Goal: Transaction & Acquisition: Download file/media

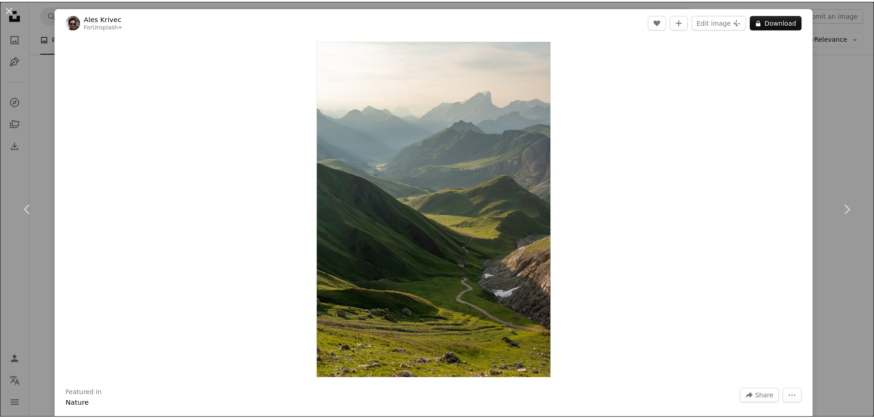
scroll to position [39459, 0]
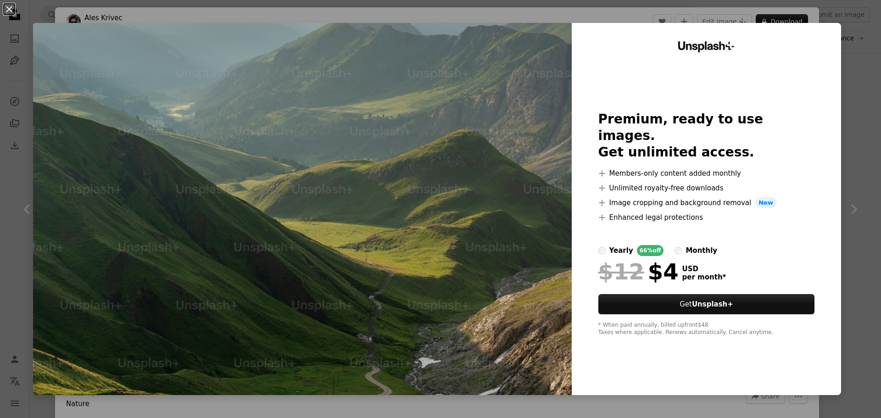
click at [454, 212] on img at bounding box center [302, 209] width 539 height 372
click at [521, 121] on img at bounding box center [302, 209] width 539 height 372
click at [432, 106] on img at bounding box center [302, 209] width 539 height 372
click at [467, 299] on img at bounding box center [302, 209] width 539 height 372
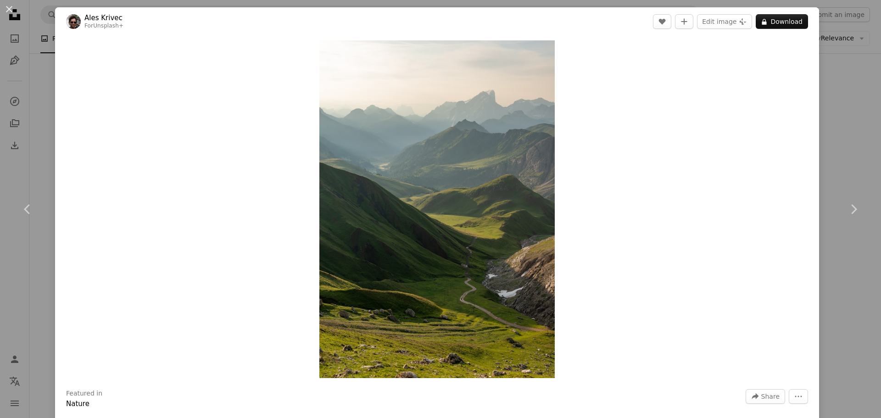
drag, startPoint x: 852, startPoint y: 38, endPoint x: 291, endPoint y: 223, distance: 590.1
click at [852, 38] on div "An X shape Chevron left Chevron right Ales Krivec For Unsplash+ A heart A plus …" at bounding box center [440, 209] width 881 height 418
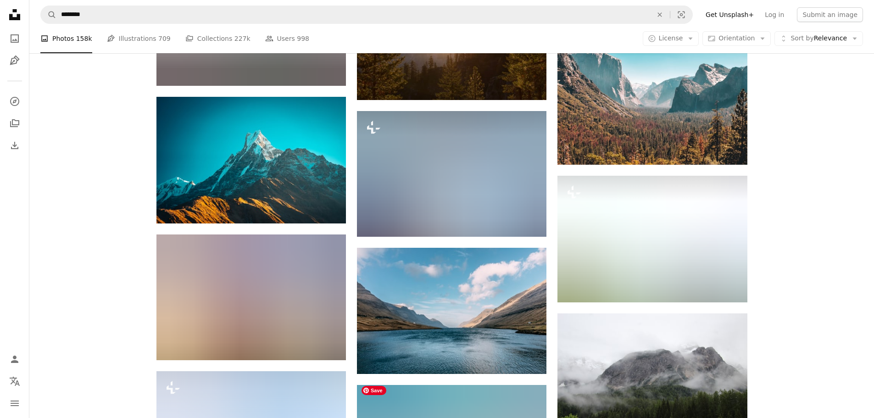
scroll to position [49369, 0]
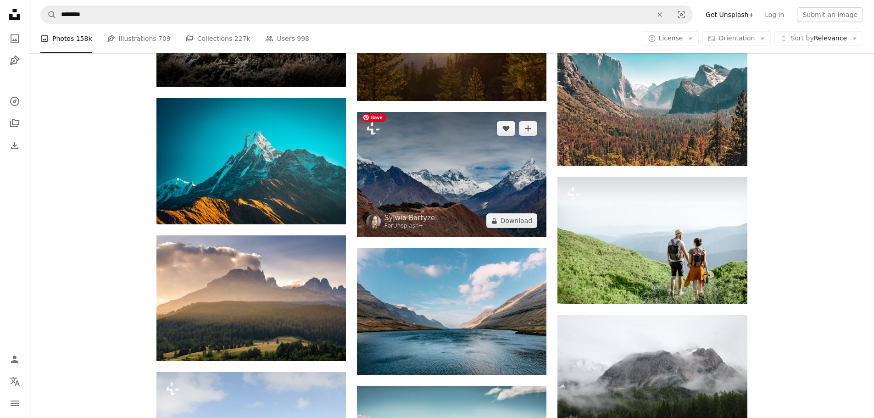
click at [442, 211] on img at bounding box center [451, 175] width 189 height 126
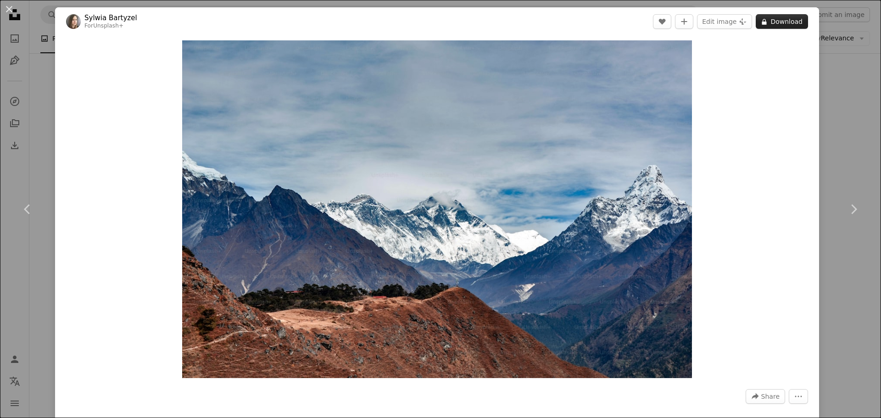
click at [774, 21] on button "A lock Download" at bounding box center [782, 21] width 52 height 15
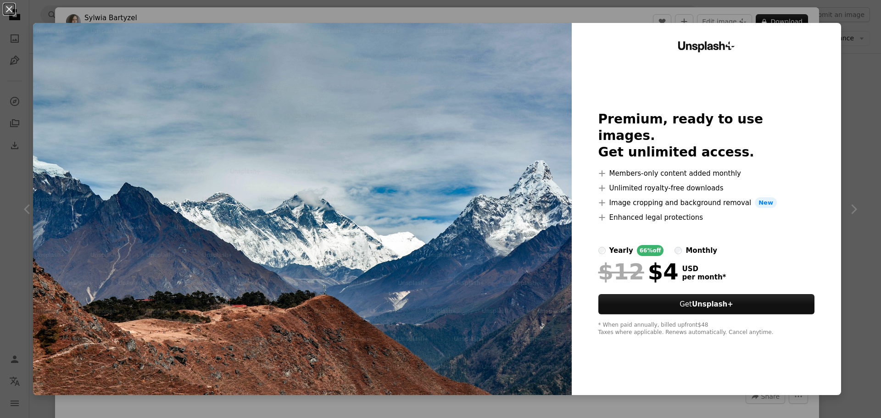
click at [349, 199] on img at bounding box center [302, 209] width 539 height 372
click at [512, 79] on img at bounding box center [302, 209] width 539 height 372
click at [857, 305] on div "An X shape Unsplash+ Premium, ready to use images. Get unlimited access. A plus…" at bounding box center [440, 209] width 881 height 418
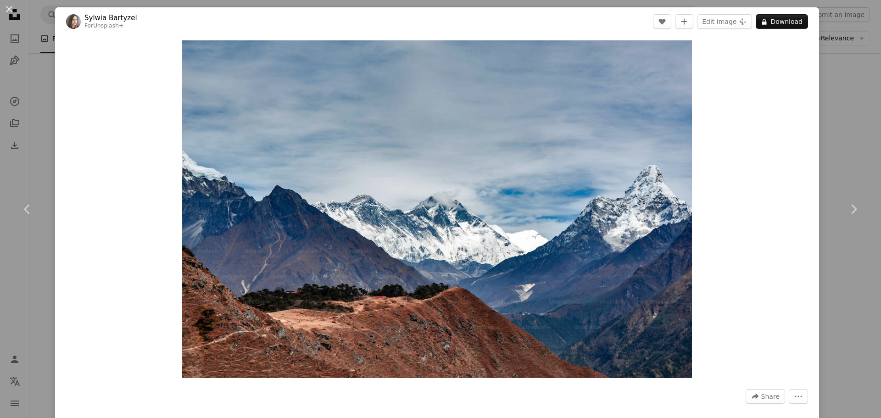
click at [786, 187] on div "Zoom in" at bounding box center [437, 209] width 764 height 347
click at [776, 22] on button "A lock Download" at bounding box center [782, 21] width 52 height 15
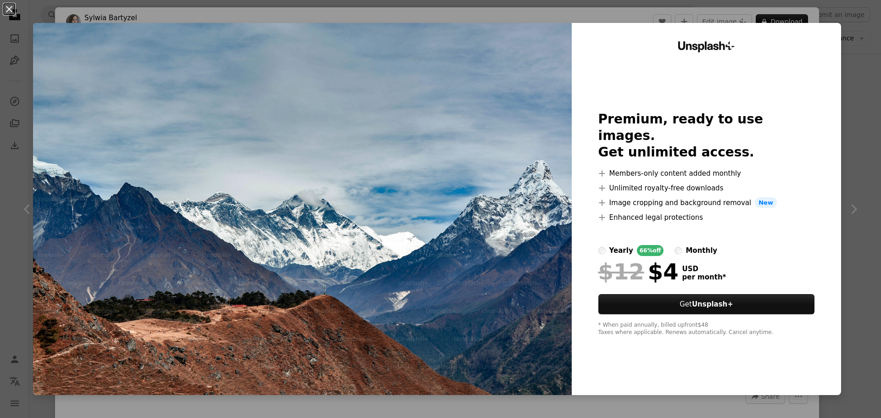
click at [446, 72] on img at bounding box center [302, 209] width 539 height 372
click at [406, 324] on img at bounding box center [302, 209] width 539 height 372
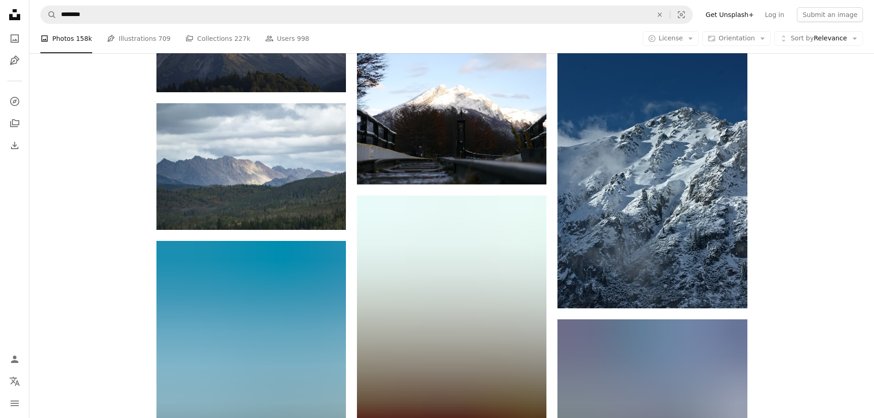
scroll to position [78264, 0]
